Goal: Information Seeking & Learning: Find specific fact

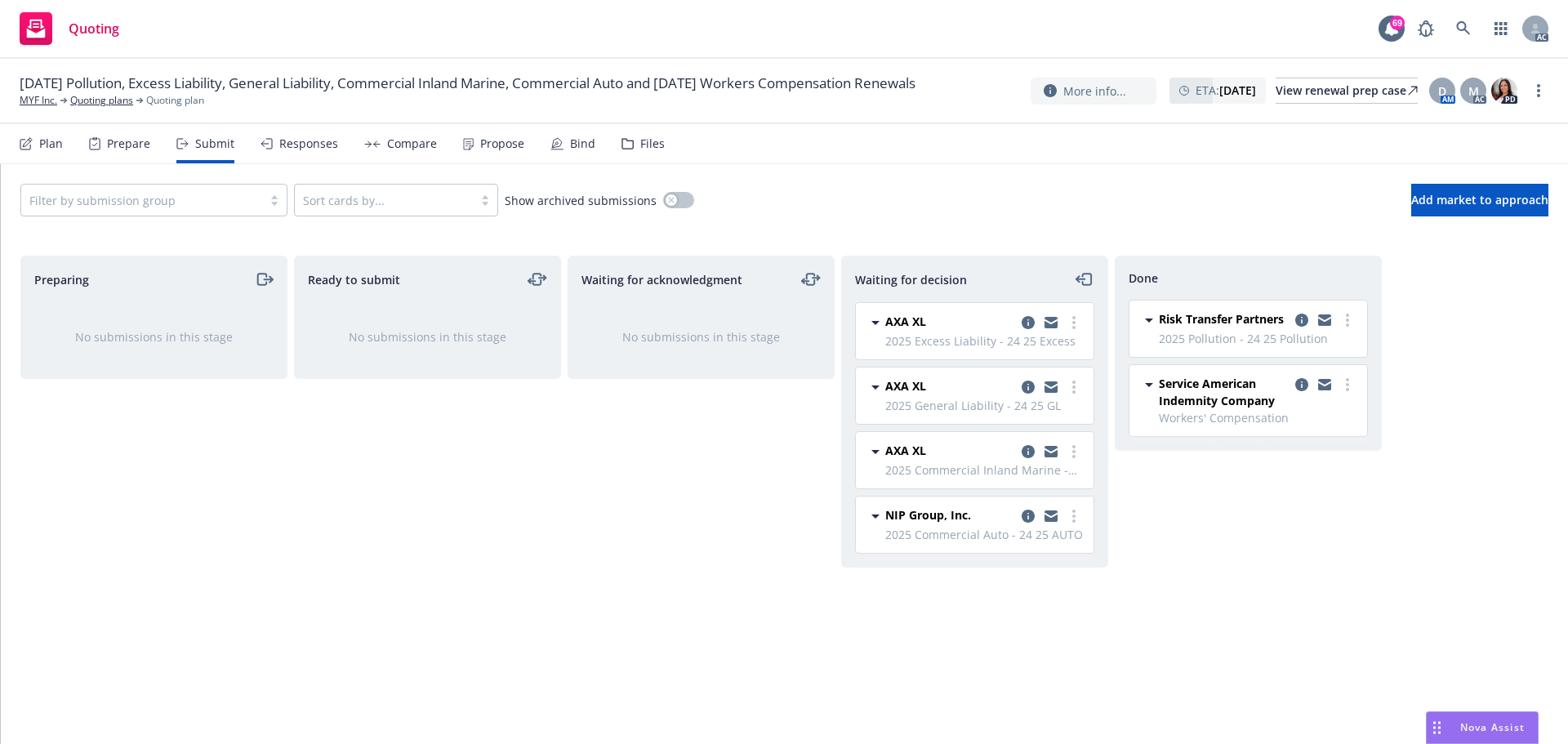
click at [299, 143] on div "Responses" at bounding box center [308, 143] width 59 height 13
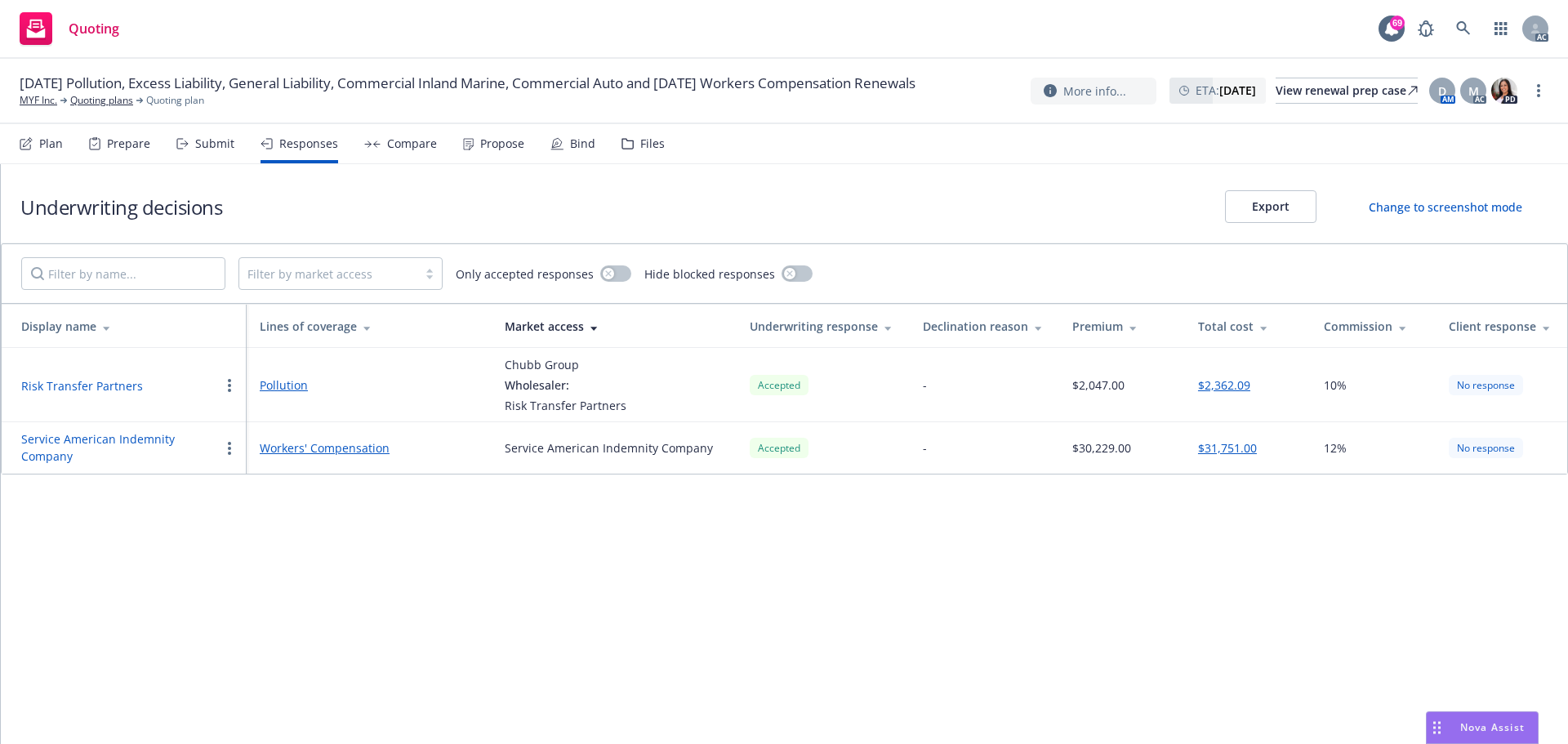
click at [122, 391] on button "Risk Transfer Partners" at bounding box center [82, 386] width 122 height 17
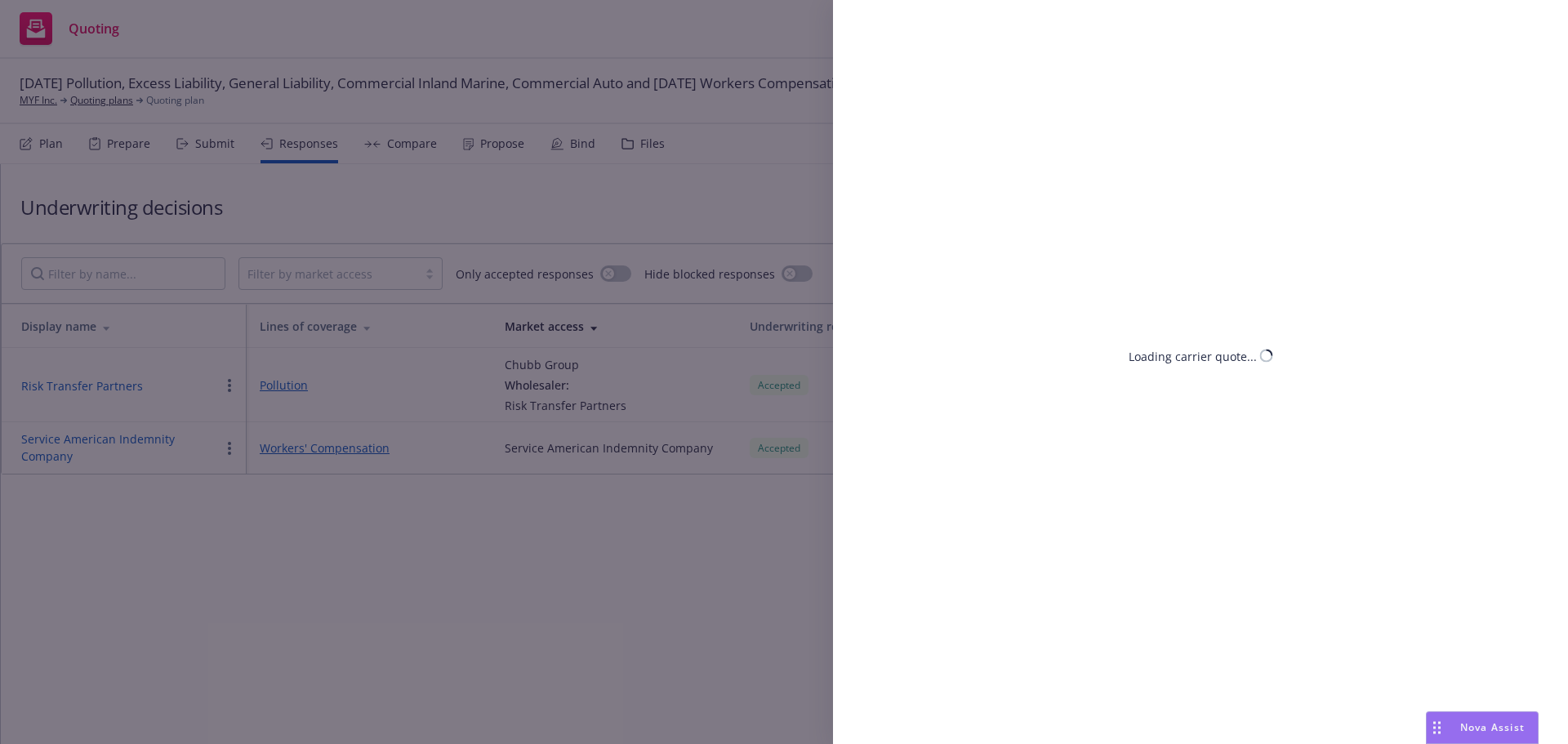
select select "CA"
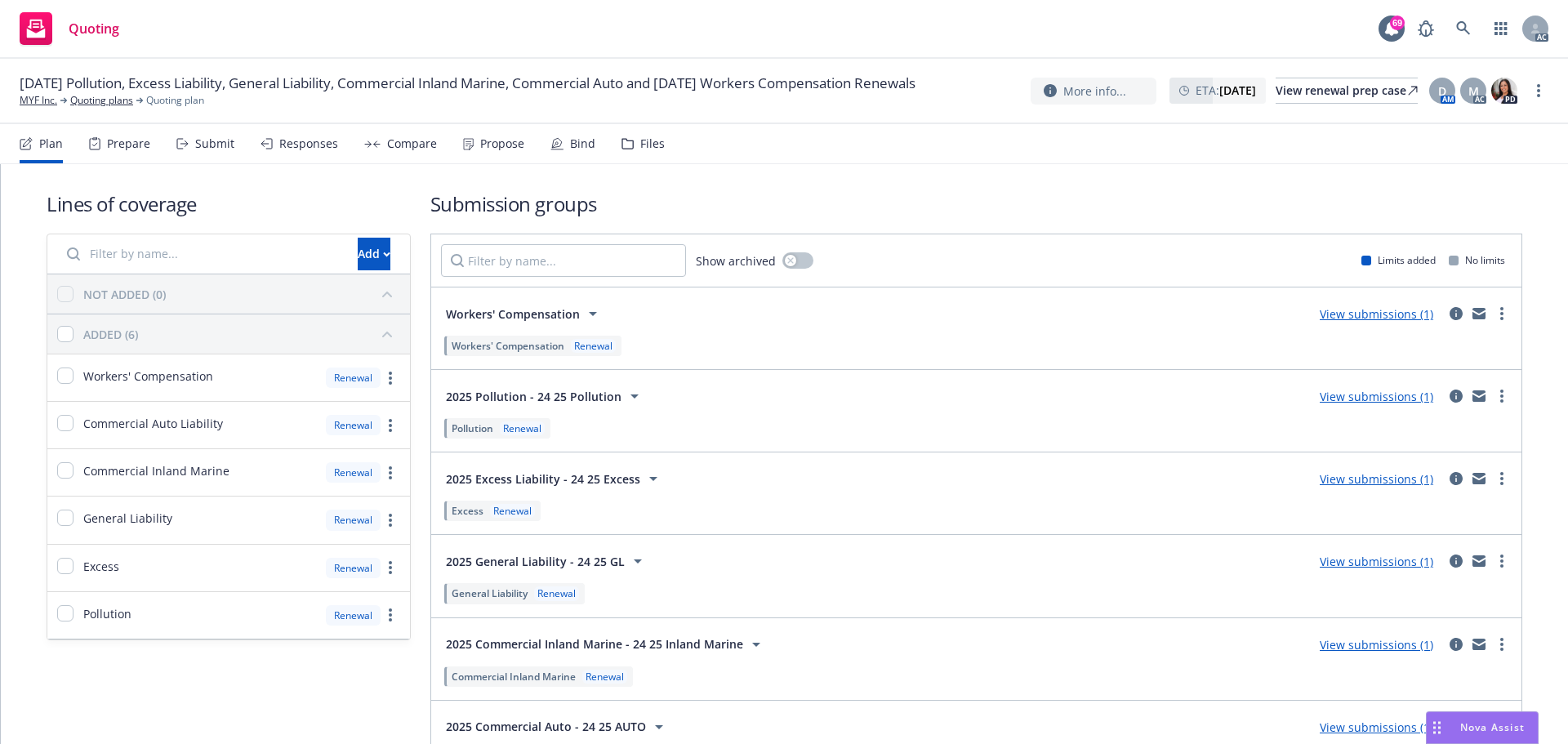
click at [490, 146] on div "Propose" at bounding box center [502, 143] width 44 height 13
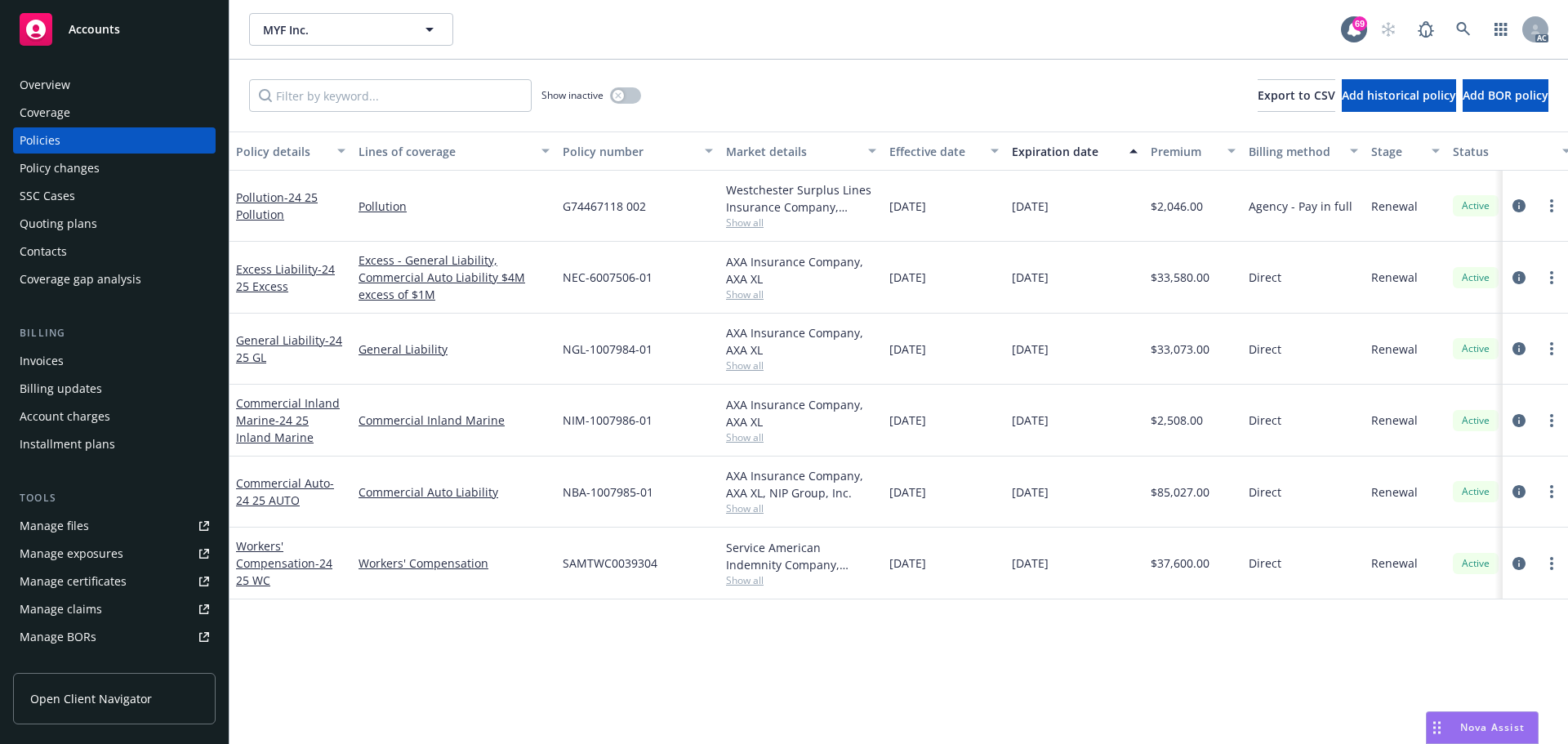
click at [752, 228] on span "Show all" at bounding box center [801, 223] width 150 height 14
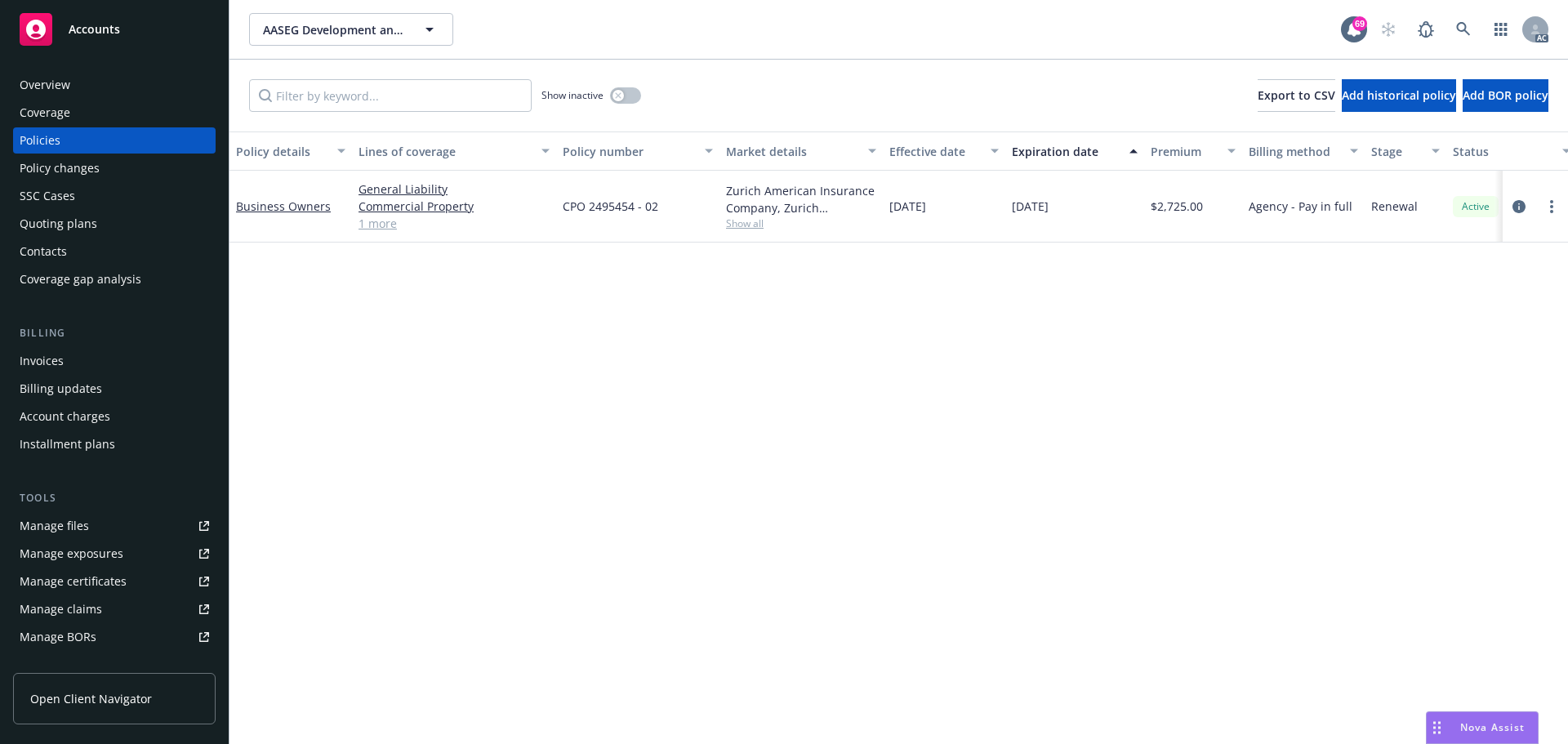
click at [376, 224] on link "1 more" at bounding box center [453, 223] width 191 height 17
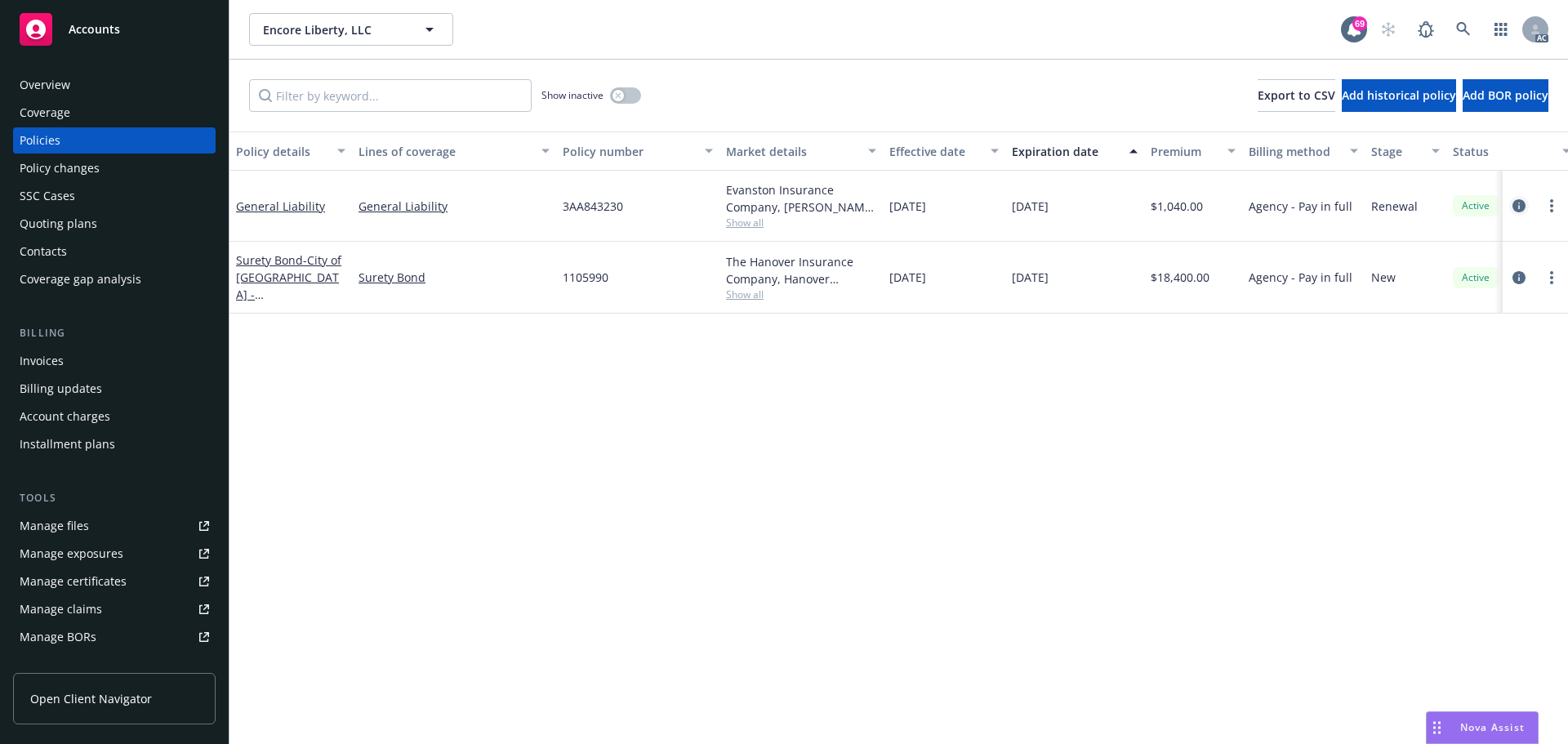
click at [1516, 203] on icon "circleInformation" at bounding box center [1520, 206] width 13 height 13
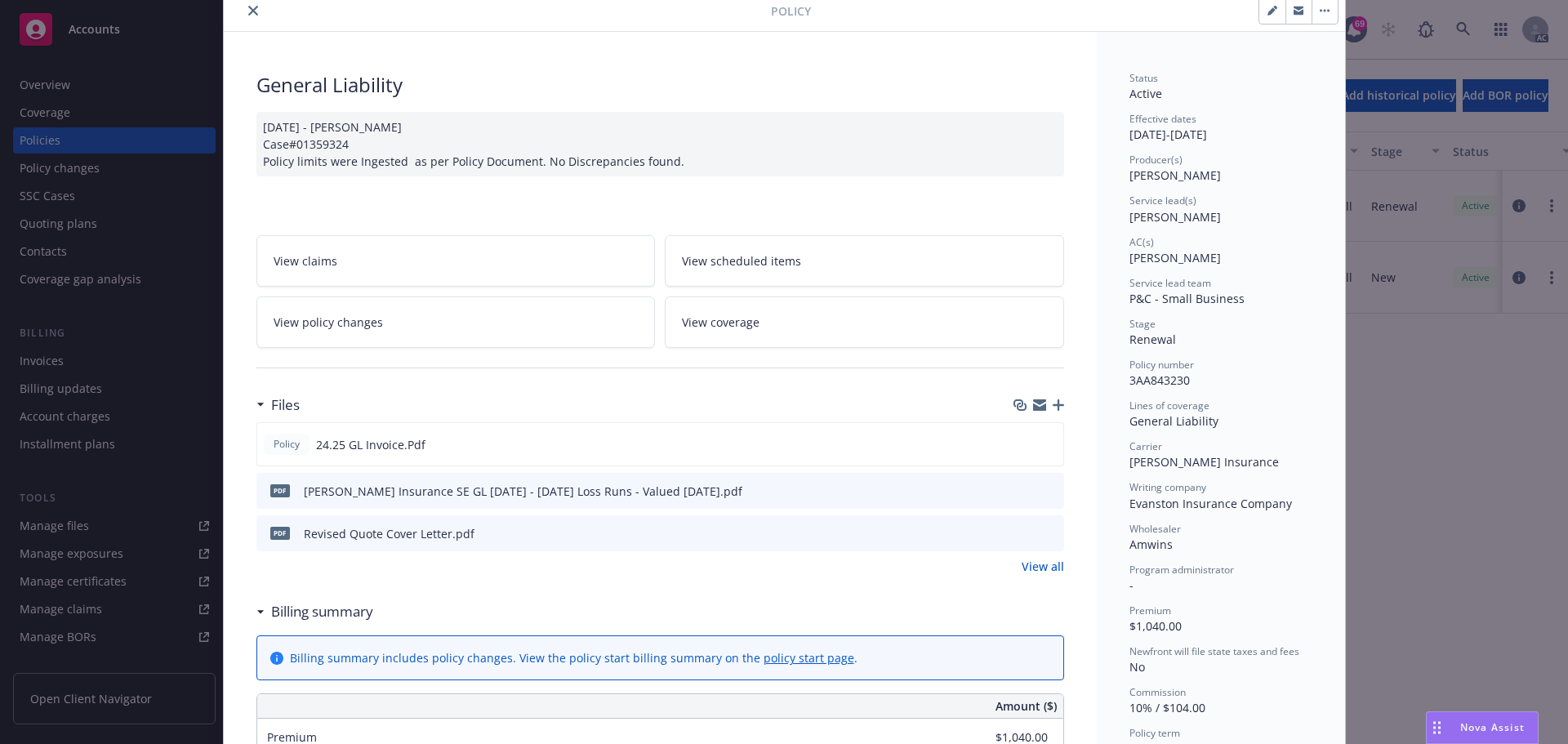
scroll to position [82, 0]
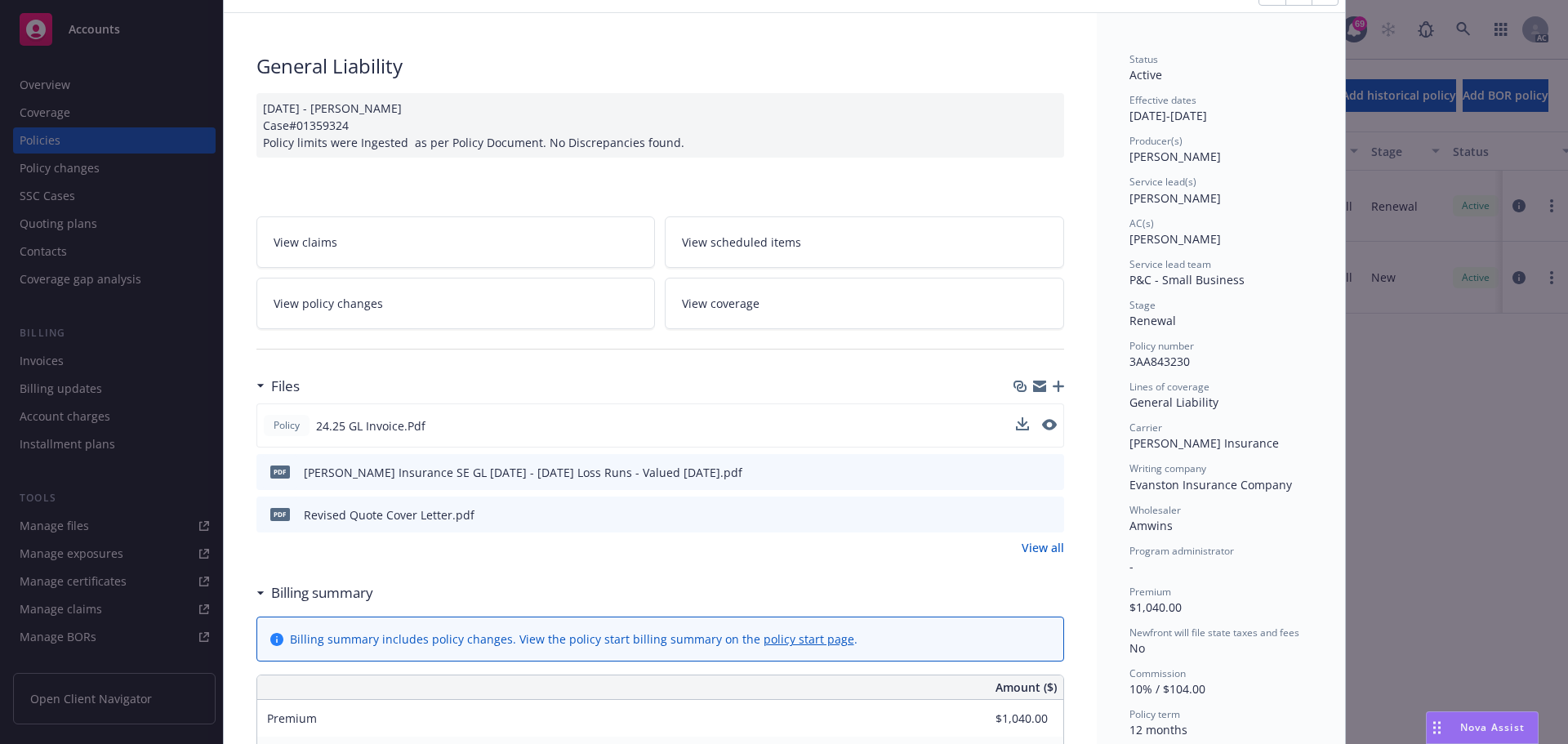
click at [331, 426] on span "24.25 GL Invoice.Pdf" at bounding box center [371, 426] width 110 height 17
click at [1044, 423] on icon "preview file" at bounding box center [1048, 425] width 15 height 11
